Goal: Find specific page/section: Find specific page/section

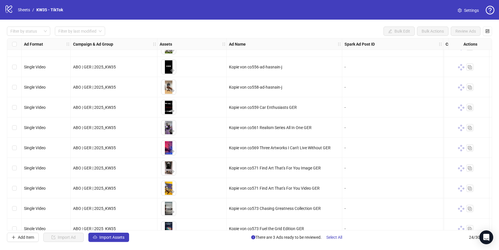
scroll to position [1, 0]
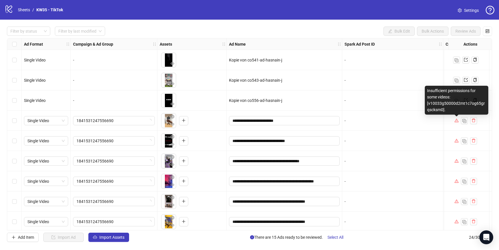
click at [457, 121] on icon "warning" at bounding box center [457, 120] width 4 height 4
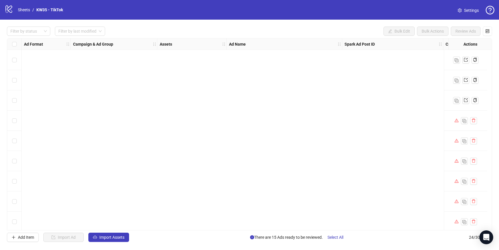
scroll to position [308, 0]
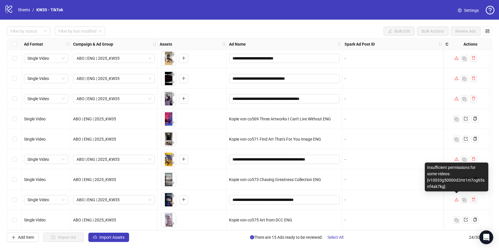
click at [458, 199] on icon "warning" at bounding box center [457, 200] width 4 height 4
click at [0, 0] on div "Insufficient permissions for some videos: [v10033g50000d2mt1m7og65snf4ak7kg]." at bounding box center [0, 0] width 0 height 0
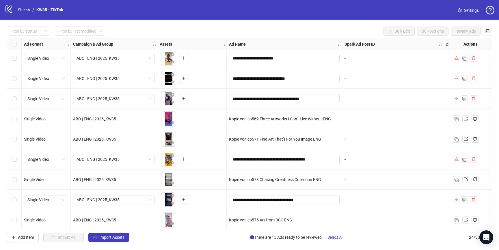
click at [454, 77] on div at bounding box center [465, 78] width 43 height 20
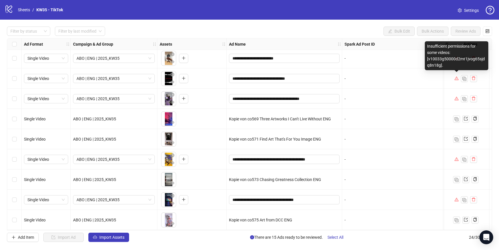
click at [456, 77] on icon "warning" at bounding box center [457, 78] width 4 height 3
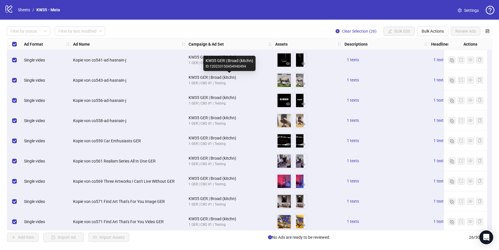
scroll to position [0, 0]
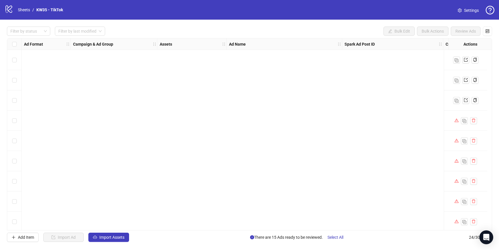
scroll to position [308, 0]
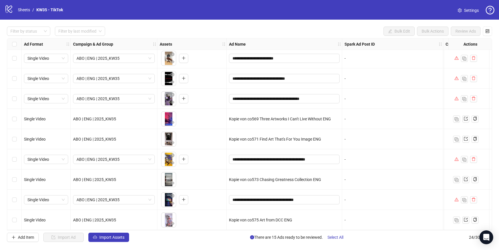
click at [457, 97] on icon "warning" at bounding box center [457, 98] width 4 height 3
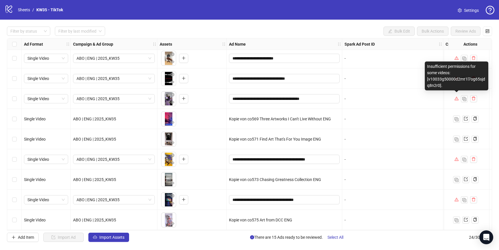
click at [457, 97] on icon "warning" at bounding box center [457, 99] width 4 height 4
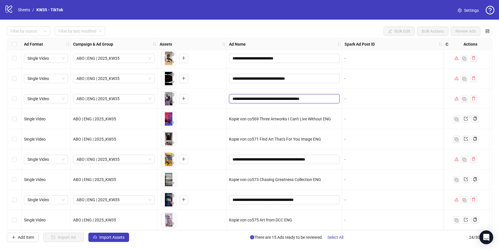
click at [310, 97] on input "**********" at bounding box center [284, 99] width 103 height 6
click at [310, 98] on input "**********" at bounding box center [284, 99] width 103 height 6
